Goal: Entertainment & Leisure: Consume media (video, audio)

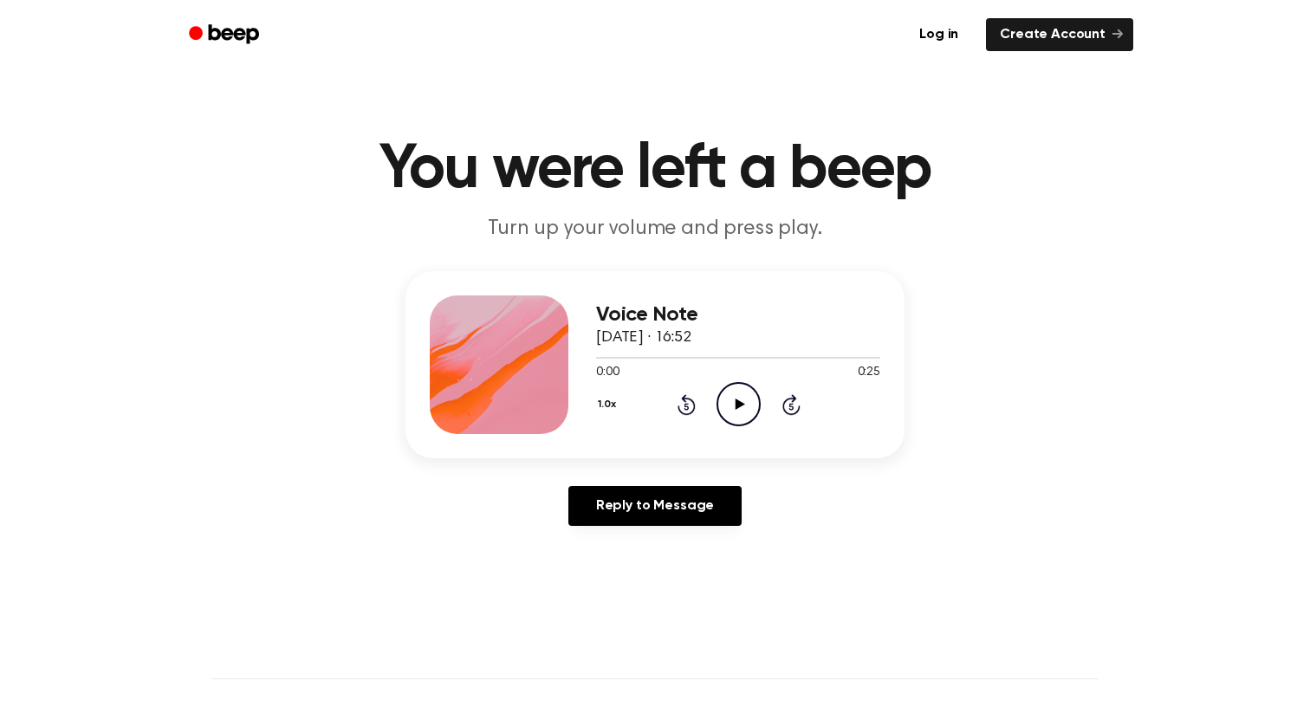
click at [736, 403] on icon at bounding box center [740, 404] width 10 height 11
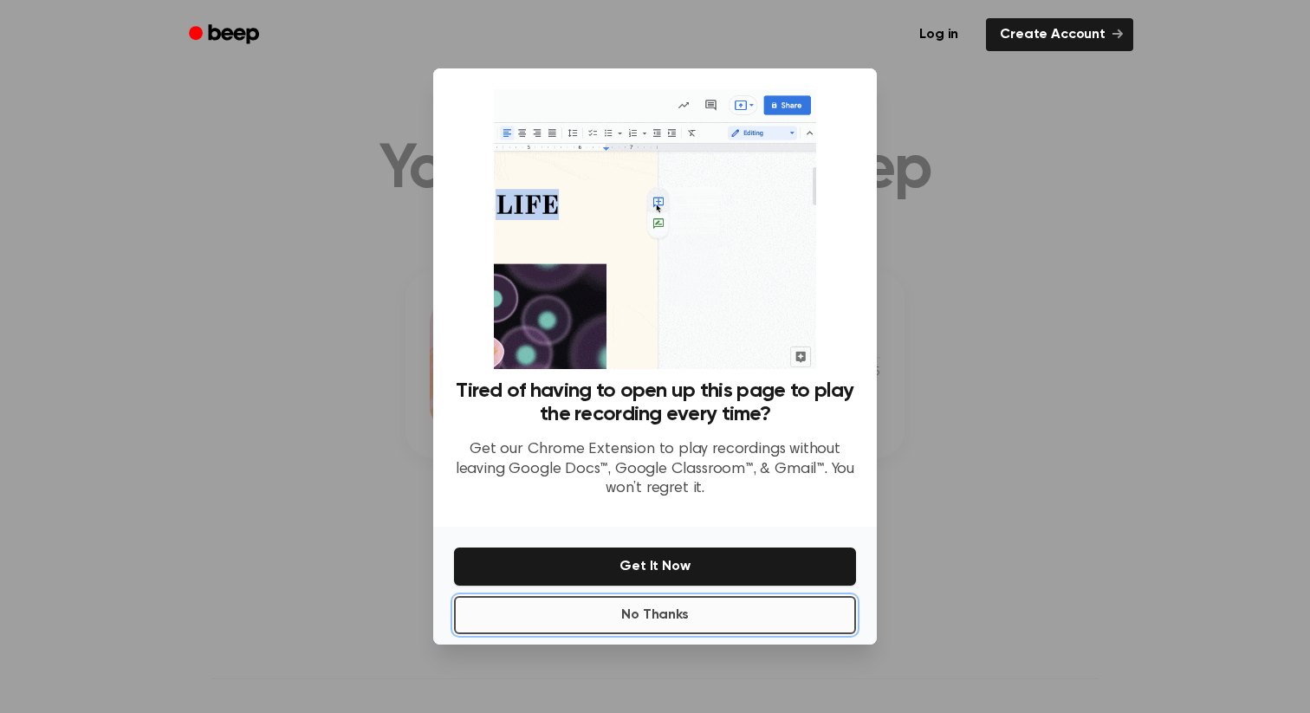
click at [673, 619] on button "No Thanks" at bounding box center [655, 615] width 402 height 38
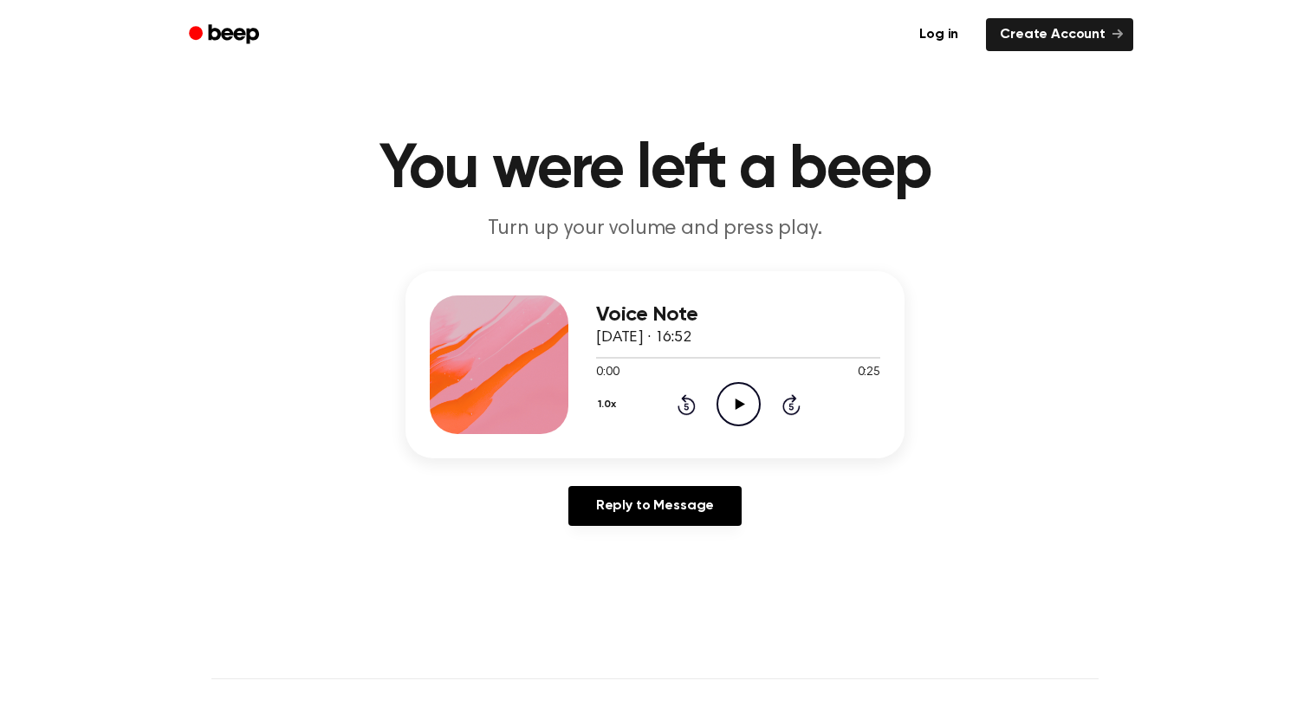
click at [730, 409] on icon "Play Audio" at bounding box center [739, 404] width 44 height 44
click at [743, 419] on icon "Play Audio" at bounding box center [739, 404] width 44 height 44
click at [736, 403] on icon at bounding box center [740, 404] width 10 height 11
click at [734, 407] on icon "Play Audio" at bounding box center [739, 404] width 44 height 44
click at [734, 409] on icon "Pause Audio" at bounding box center [739, 404] width 44 height 44
